Goal: Task Accomplishment & Management: Complete application form

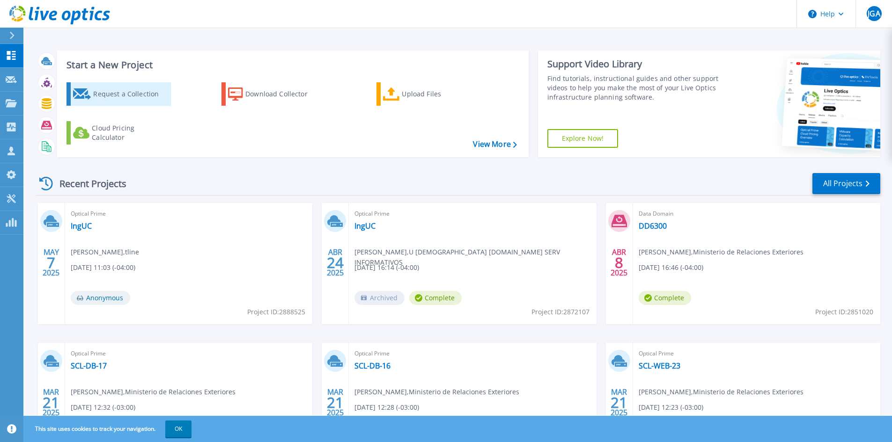
click at [117, 97] on div "Request a Collection" at bounding box center [130, 94] width 75 height 19
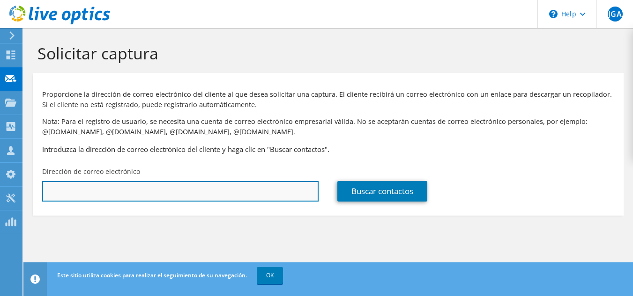
click at [169, 191] on input "text" at bounding box center [180, 191] width 276 height 21
paste input "[EMAIL_ADDRESS][DOMAIN_NAME]"
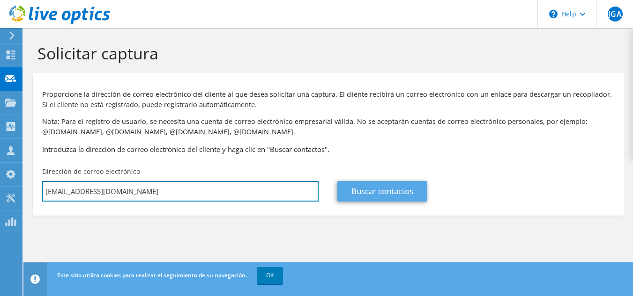
type input "[EMAIL_ADDRESS][DOMAIN_NAME]"
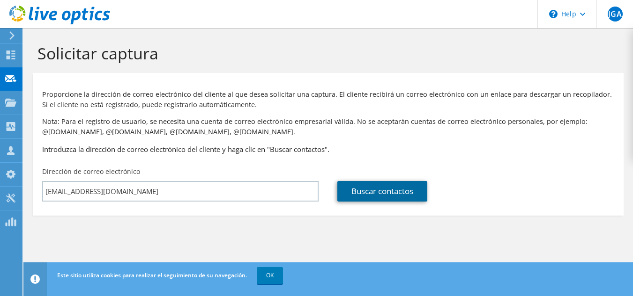
click at [376, 191] on link "Buscar contactos" at bounding box center [382, 191] width 90 height 21
type input "CONTRALORIA GENERAL DE LA REPUBLICA"
type input "[PERSON_NAME]"
type input "[GEOGRAPHIC_DATA]"
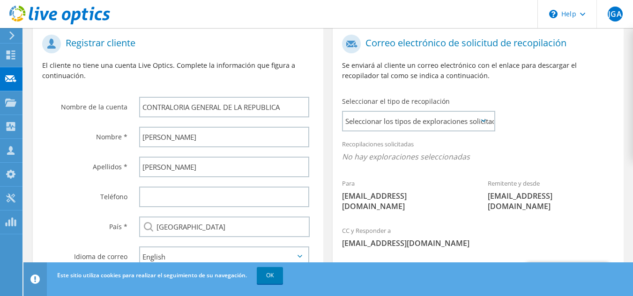
scroll to position [247, 0]
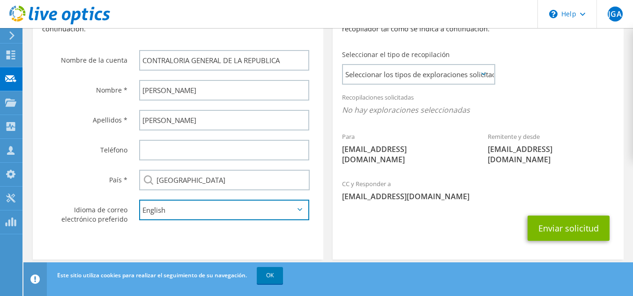
click at [302, 211] on select "English Deutsch Español Français Italiano Polski Português Русский 한국어 中文 日本語" at bounding box center [224, 210] width 170 height 21
select select "es-ES"
click at [139, 200] on select "English Deutsch Español Français Italiano Polski Português Русский 한국어 中文 日本語" at bounding box center [224, 210] width 170 height 21
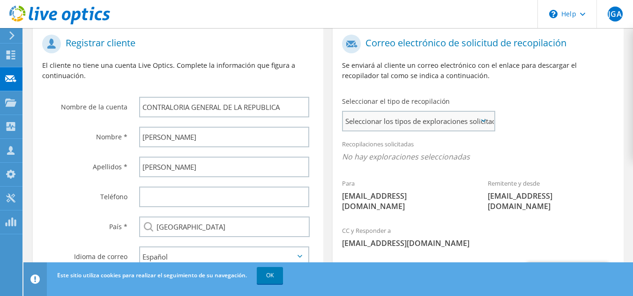
click at [474, 118] on span "Seleccionar los tipos de exploraciones solicitados" at bounding box center [418, 121] width 151 height 19
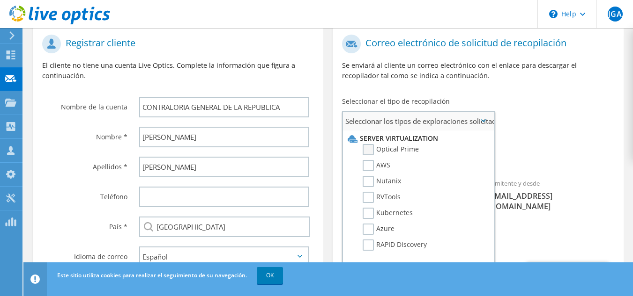
click at [365, 146] on label "Optical Prime" at bounding box center [390, 149] width 56 height 11
click at [0, 0] on input "Optical Prime" at bounding box center [0, 0] width 0 height 0
click at [367, 199] on label "RVTools" at bounding box center [381, 197] width 38 height 11
click at [0, 0] on input "RVTools" at bounding box center [0, 0] width 0 height 0
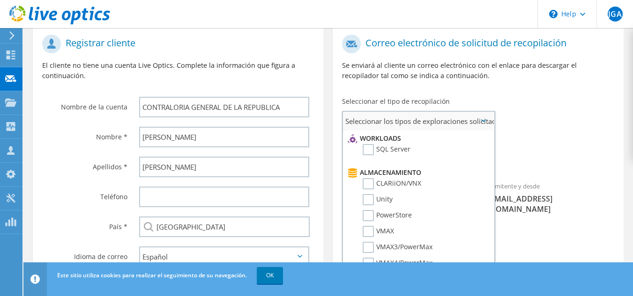
scroll to position [140, 0]
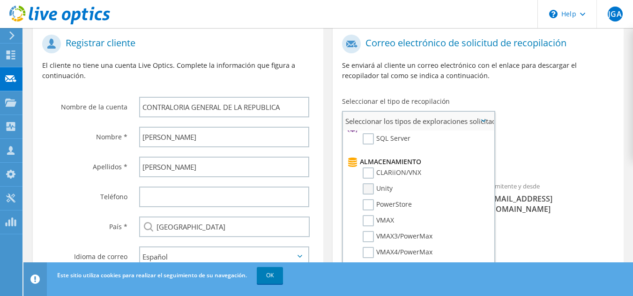
click at [371, 191] on label "Unity" at bounding box center [377, 189] width 30 height 11
click at [0, 0] on input "Unity" at bounding box center [0, 0] width 0 height 0
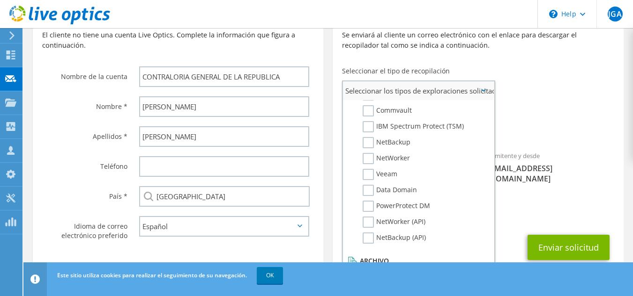
scroll to position [247, 0]
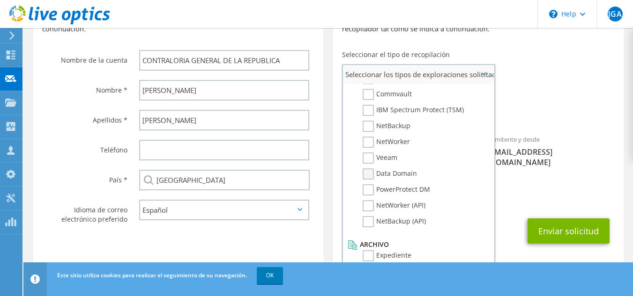
click at [383, 171] on label "Data Domain" at bounding box center [389, 174] width 54 height 11
click at [0, 0] on input "Data Domain" at bounding box center [0, 0] width 0 height 0
click at [365, 162] on label "Veeam" at bounding box center [379, 158] width 35 height 11
click at [0, 0] on input "Veeam" at bounding box center [0, 0] width 0 height 0
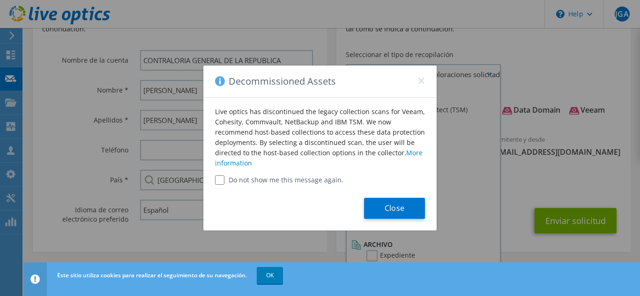
click at [220, 181] on input "Do not show me this message again." at bounding box center [219, 180] width 9 height 9
click at [216, 182] on input "Do not show me this message again." at bounding box center [219, 180] width 9 height 9
checkbox input "false"
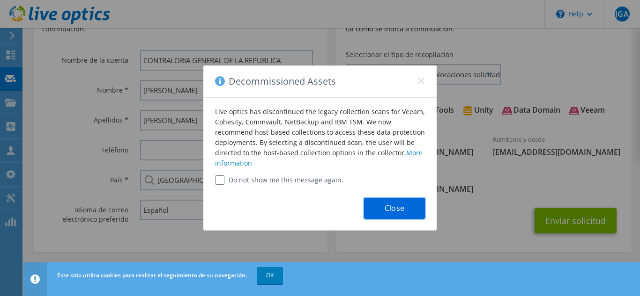
click at [389, 199] on button "Close" at bounding box center [394, 208] width 61 height 21
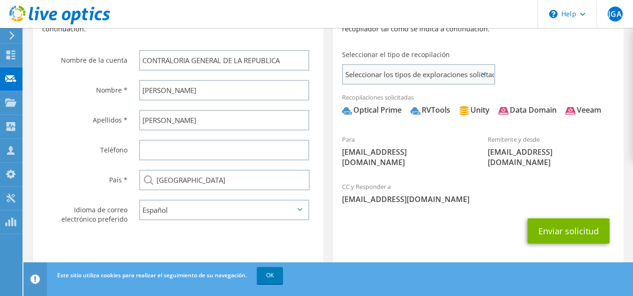
click at [486, 77] on span "Seleccionar los tipos de exploraciones solicitados" at bounding box center [418, 74] width 151 height 19
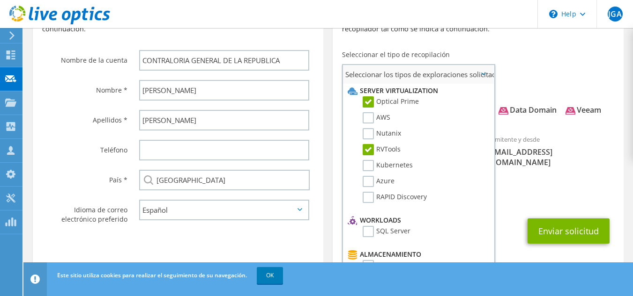
scroll to position [0, 0]
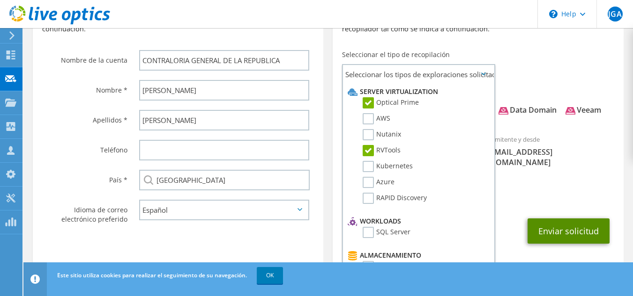
click at [569, 235] on button "Enviar solicitud" at bounding box center [568, 231] width 82 height 25
